Goal: Subscribe to service/newsletter

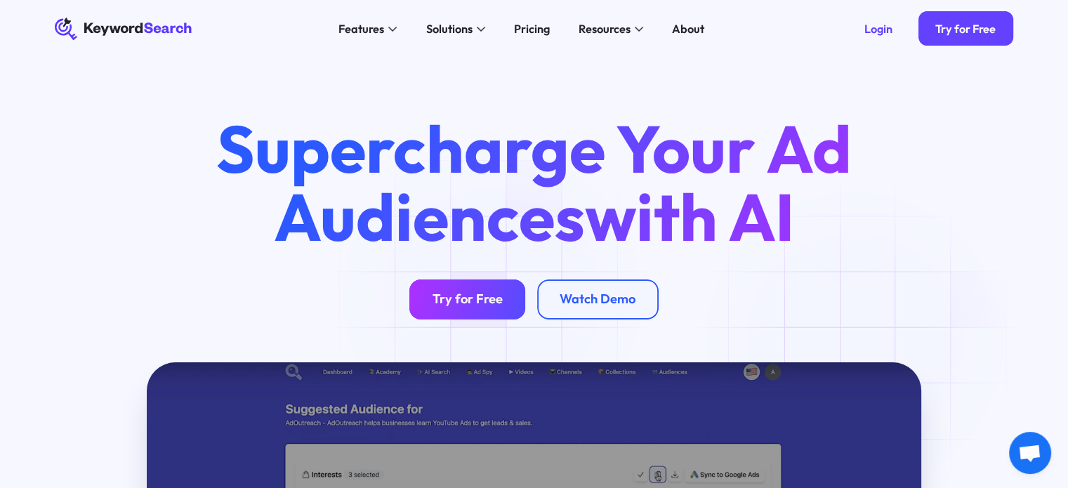
click at [497, 297] on div "Try for Free" at bounding box center [467, 299] width 70 height 16
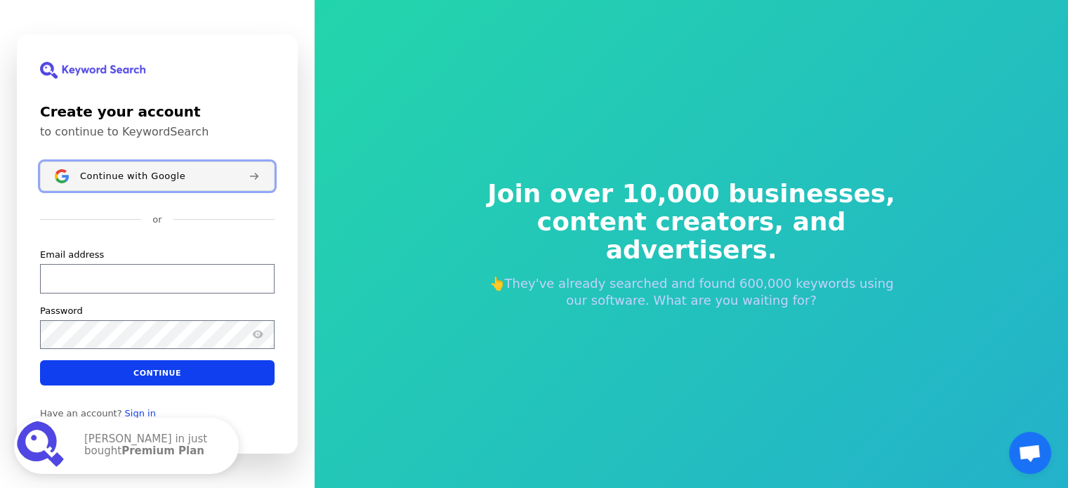
click at [171, 173] on span "Continue with Google" at bounding box center [132, 176] width 105 height 11
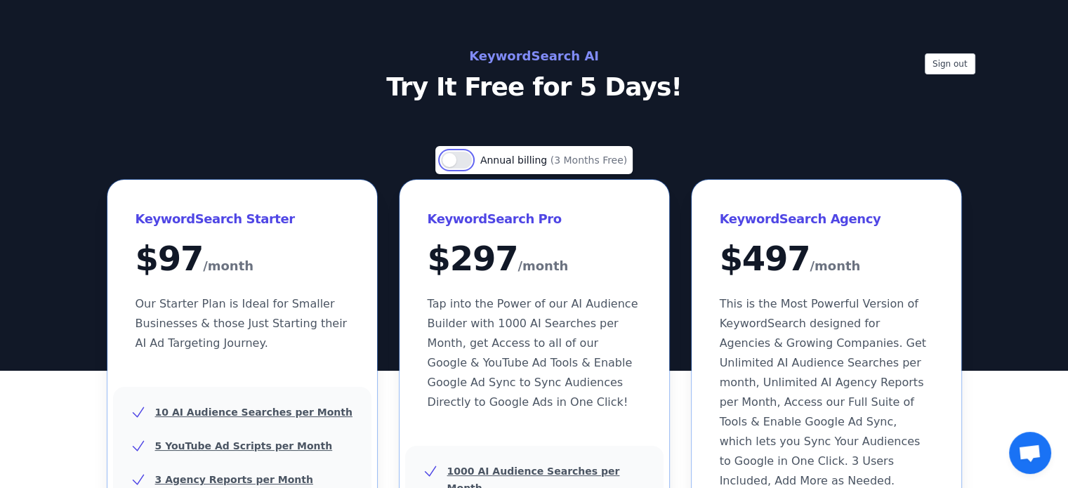
click at [467, 163] on button "Use setting" at bounding box center [456, 160] width 31 height 17
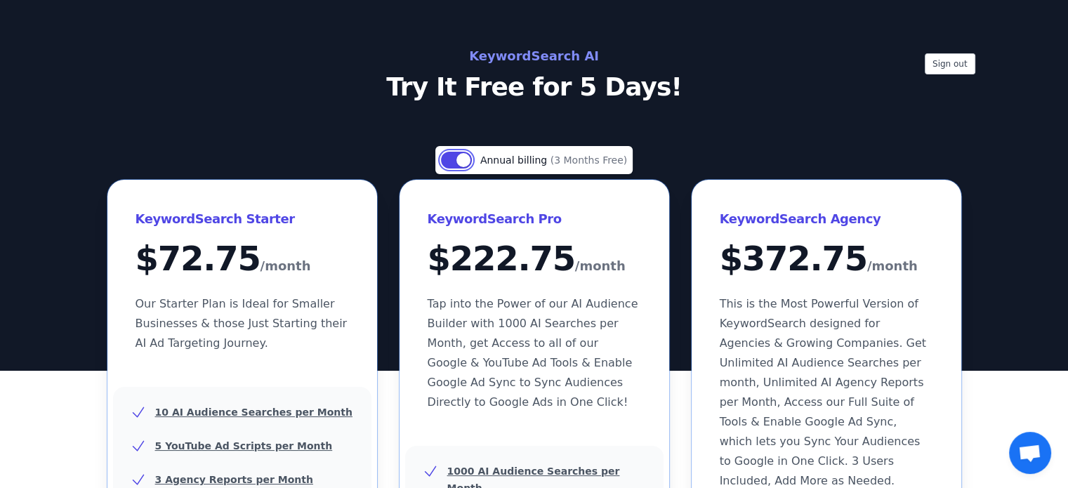
click at [456, 157] on button "Use setting" at bounding box center [456, 160] width 31 height 17
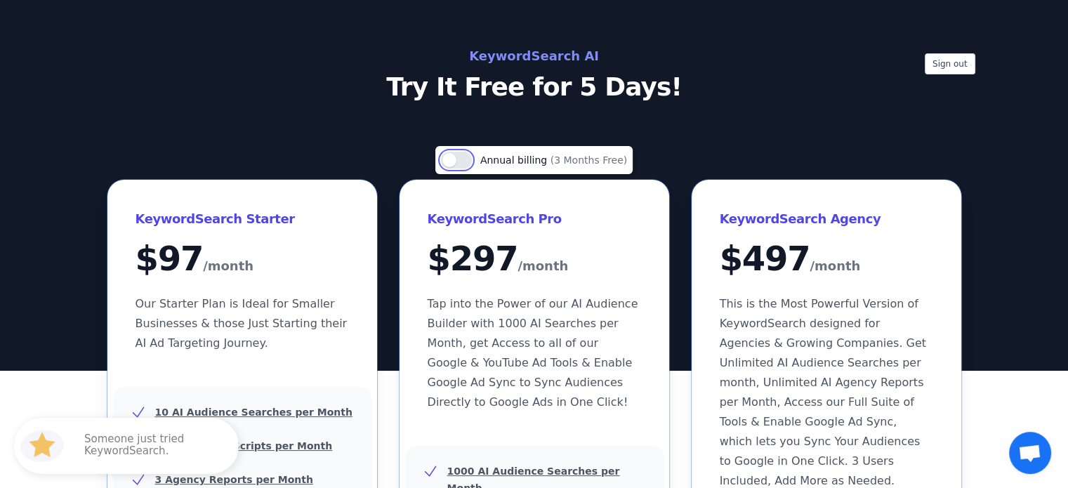
click at [469, 159] on button "Use setting" at bounding box center [456, 160] width 31 height 17
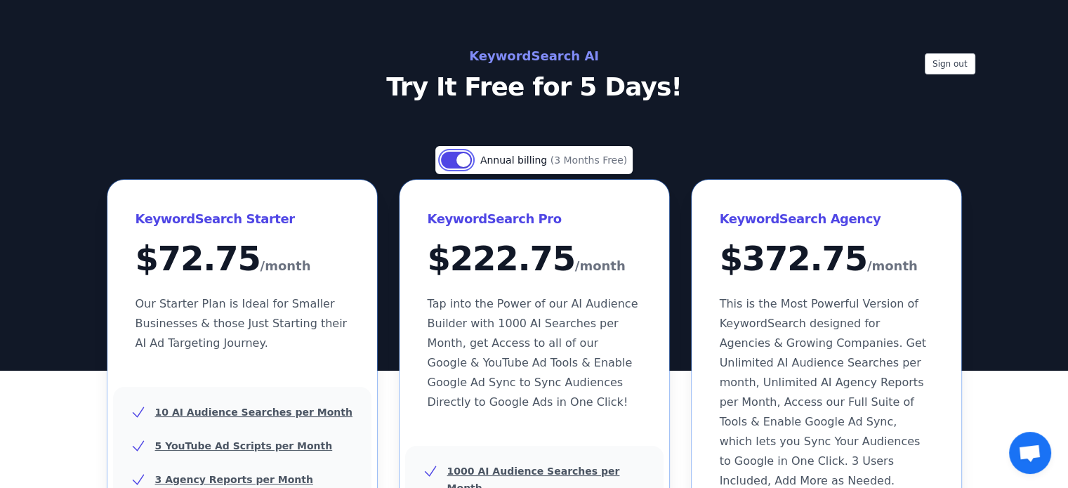
click at [455, 160] on button "Use setting" at bounding box center [456, 160] width 31 height 17
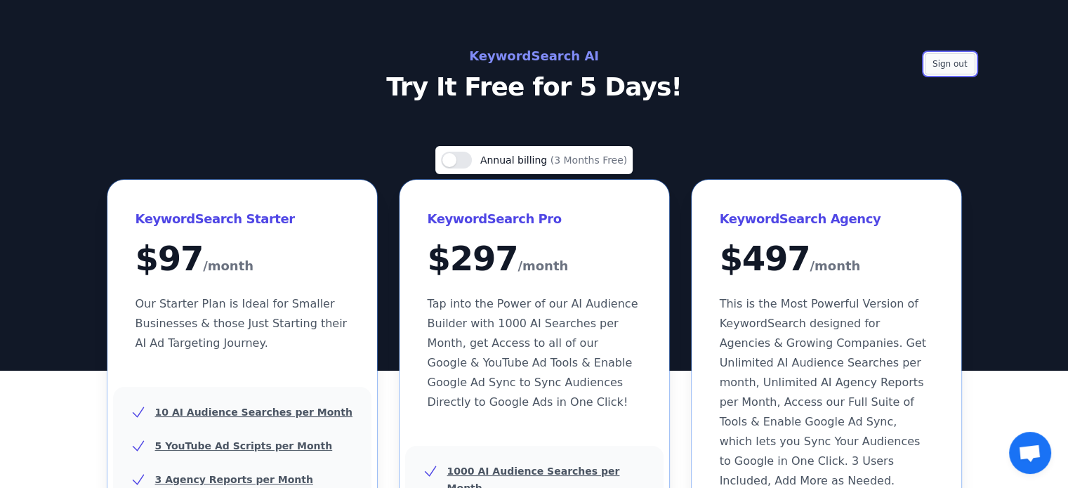
click at [936, 58] on button "Sign out" at bounding box center [950, 63] width 51 height 21
